Goal: Information Seeking & Learning: Learn about a topic

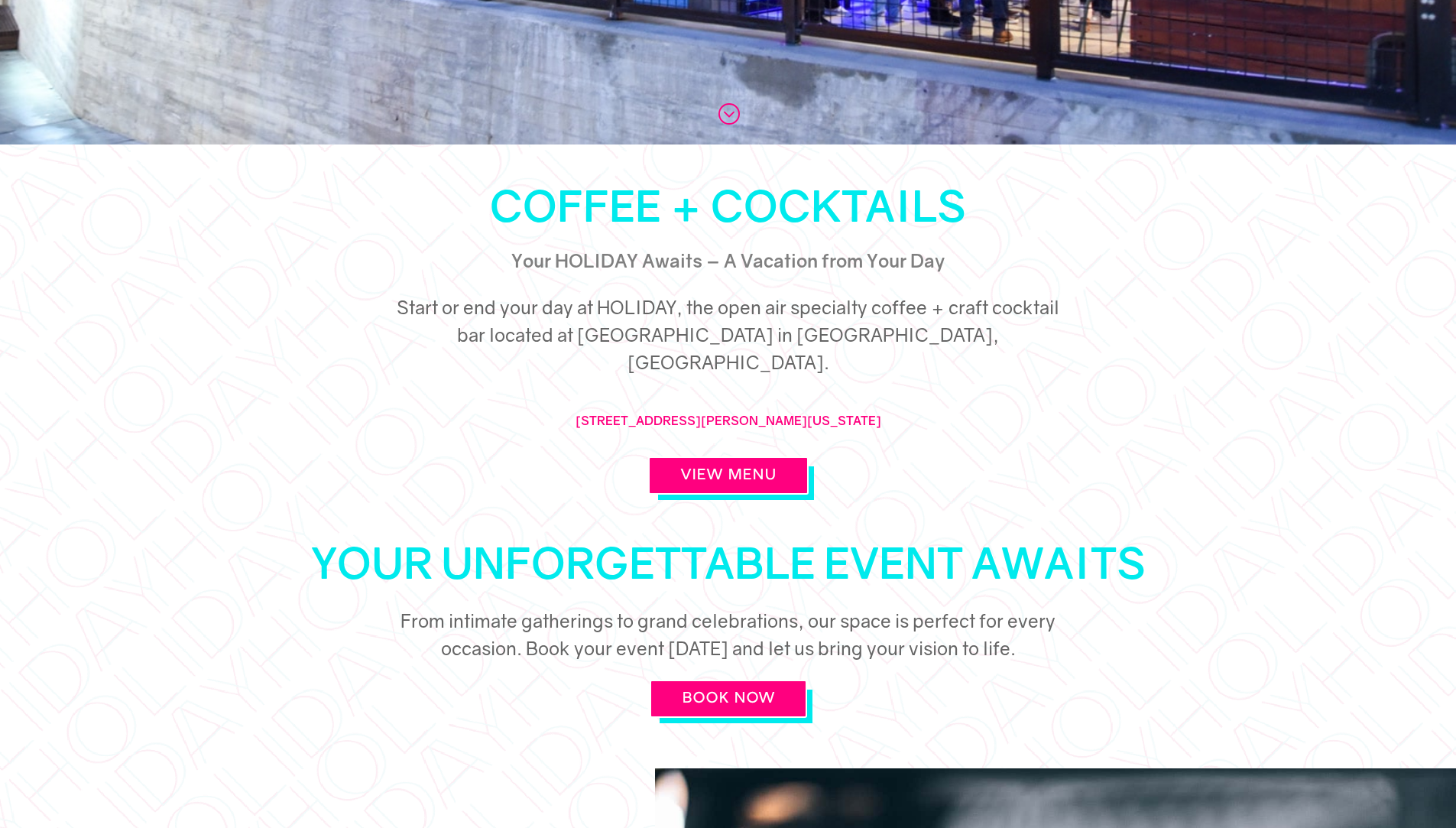
scroll to position [764, 0]
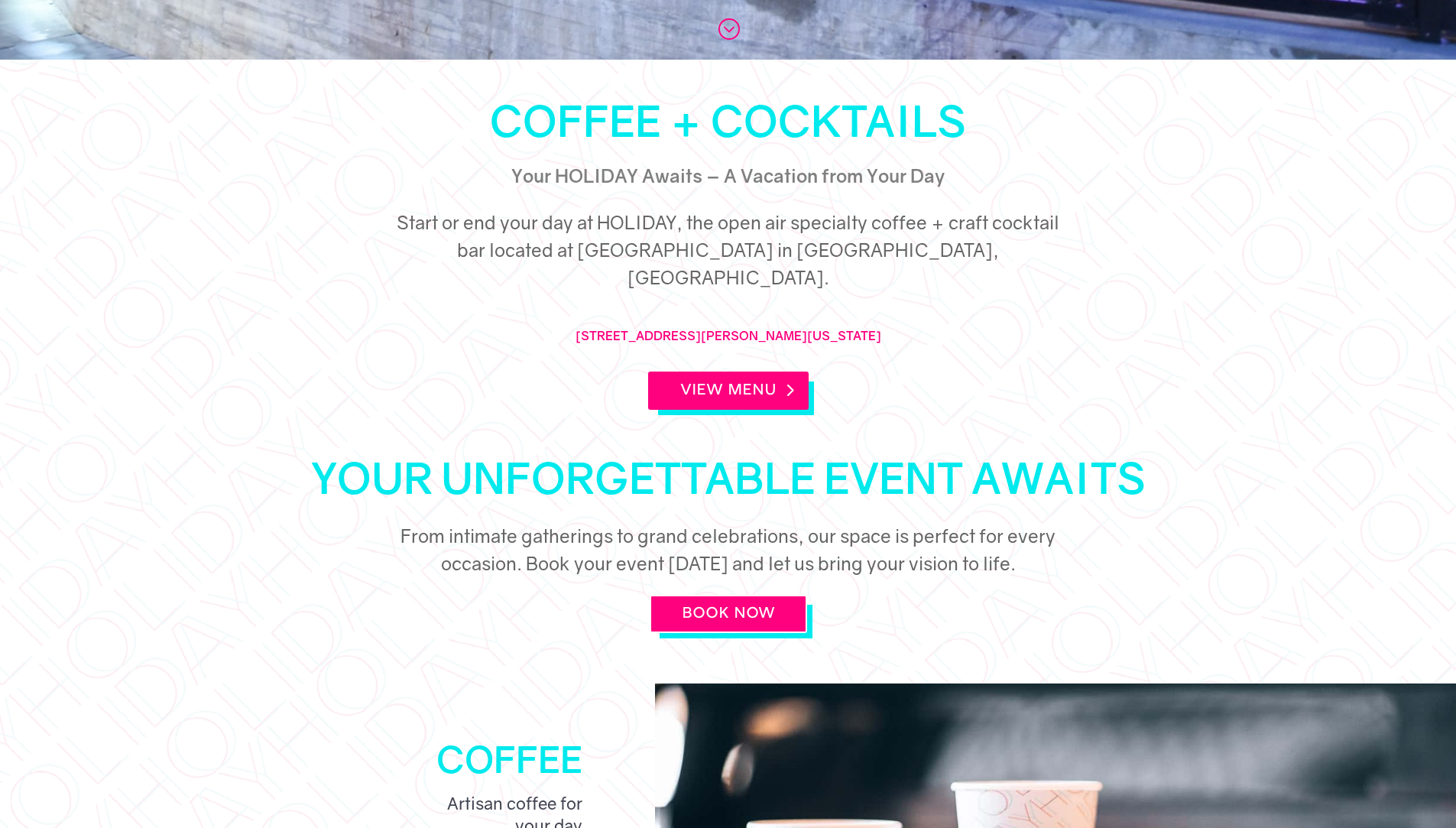
click at [758, 372] on link "View Menu" at bounding box center [728, 391] width 161 height 39
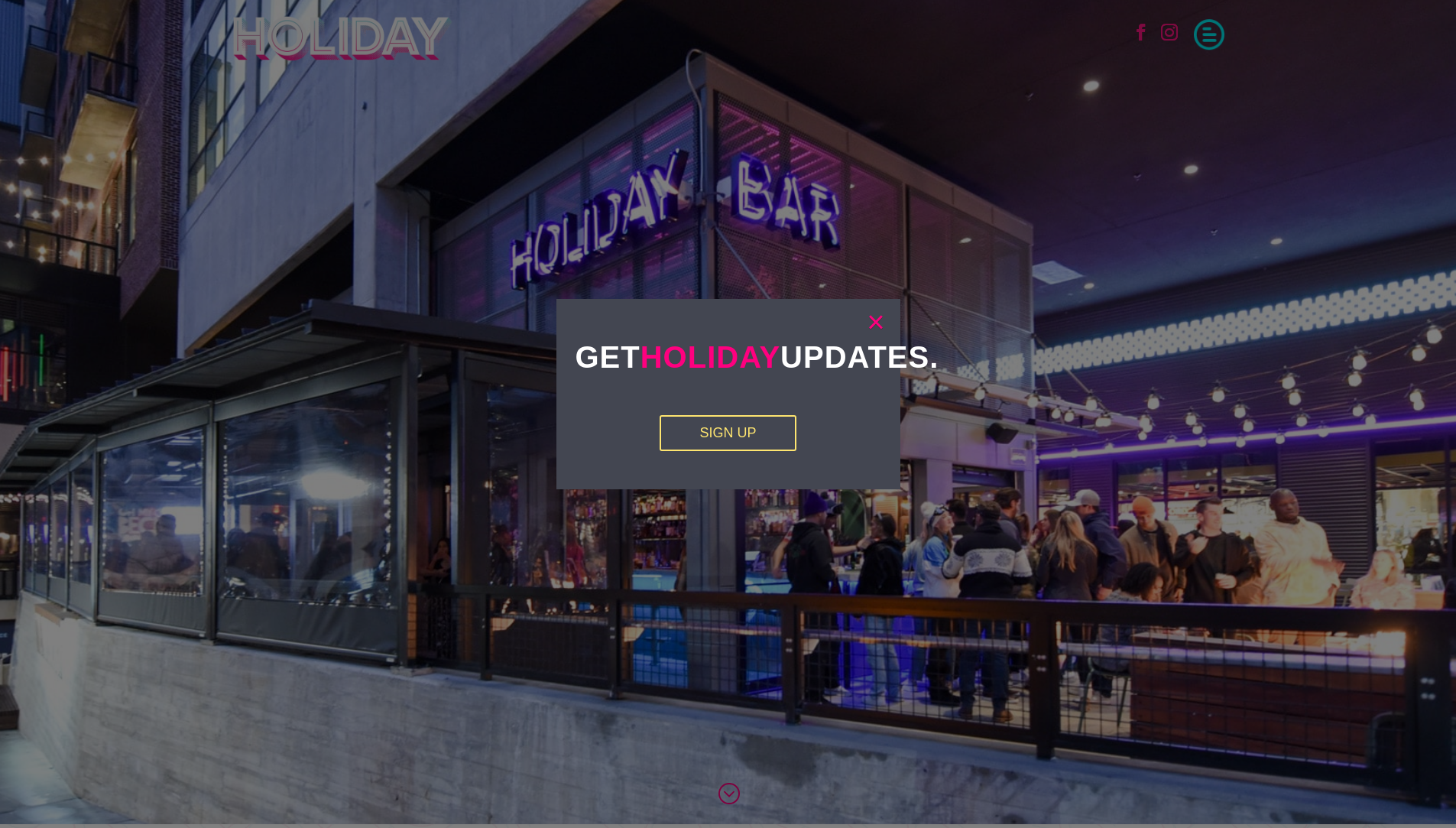
click at [878, 314] on link "×" at bounding box center [875, 321] width 18 height 15
